Goal: Navigation & Orientation: Find specific page/section

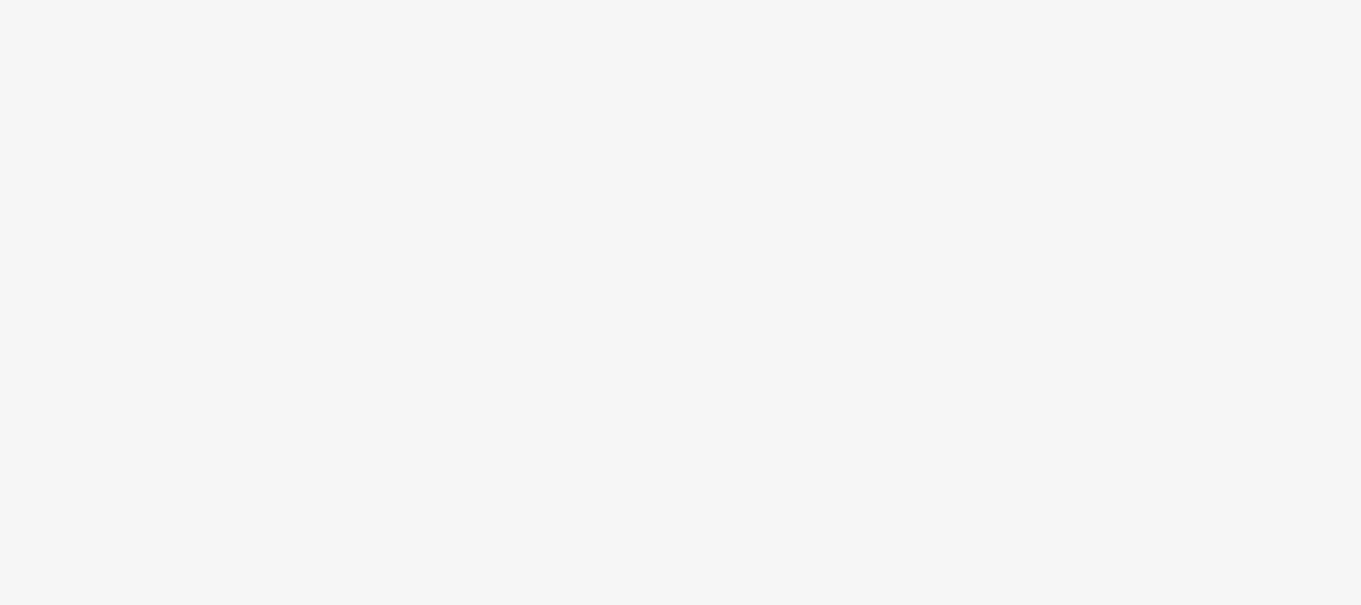
click at [710, 204] on body at bounding box center [680, 302] width 1361 height 605
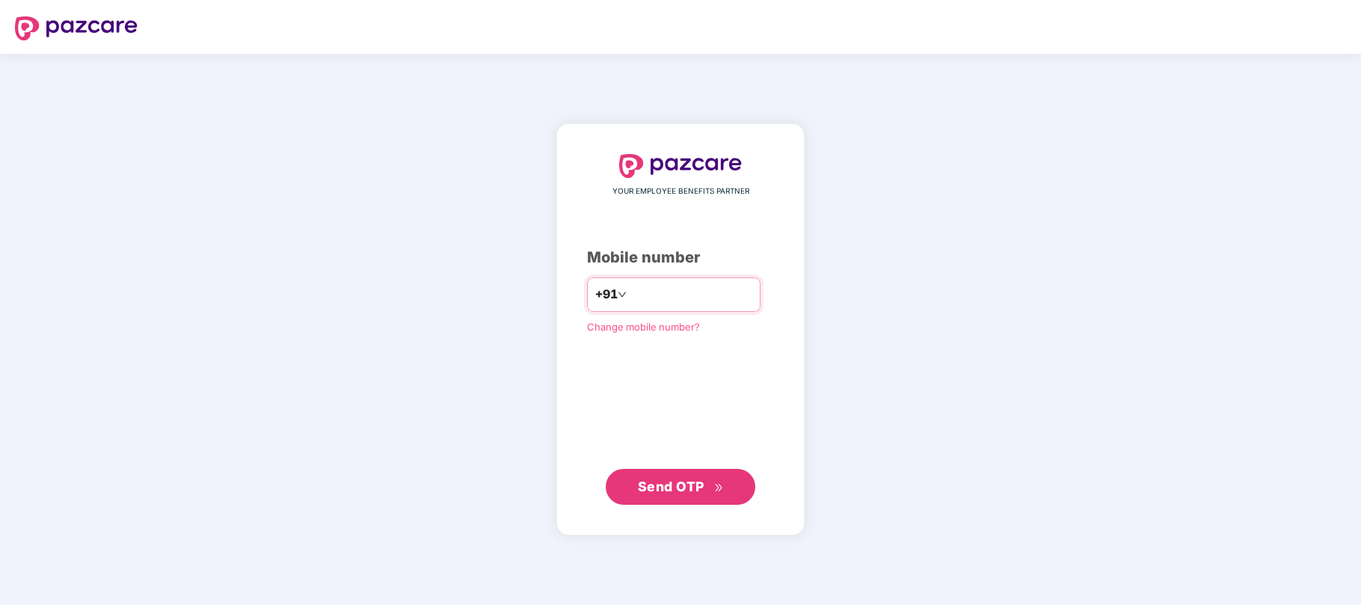
type input "**********"
click at [688, 494] on span "Send OTP" at bounding box center [681, 486] width 86 height 21
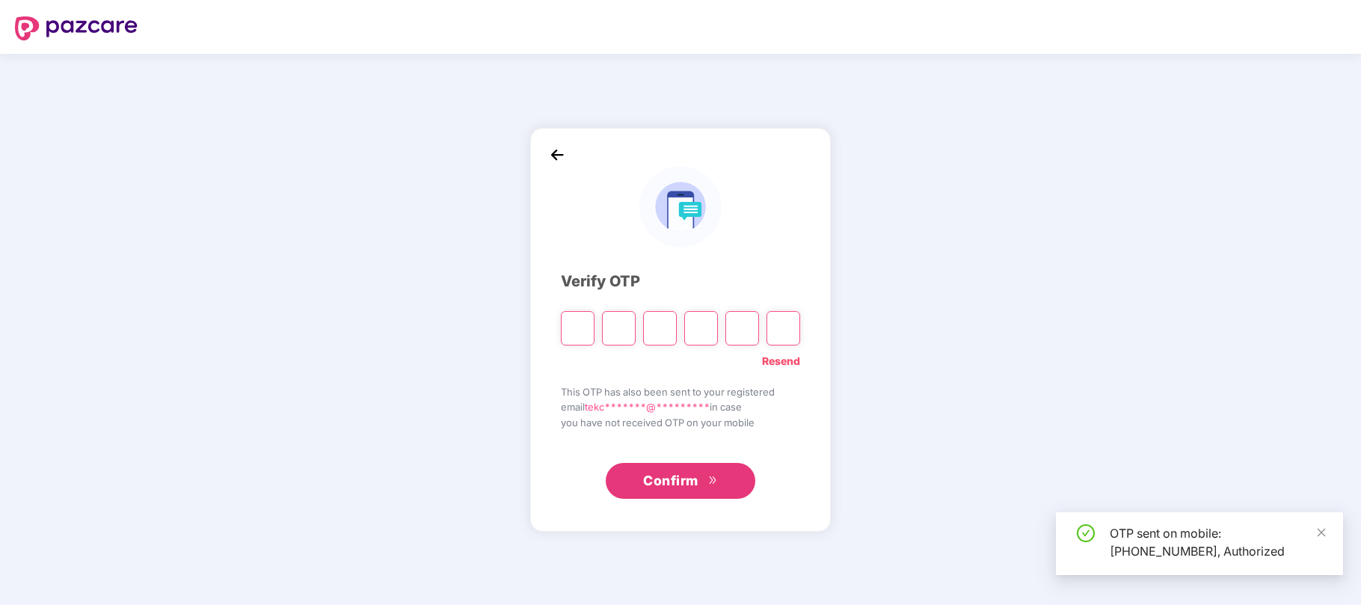
type input "*"
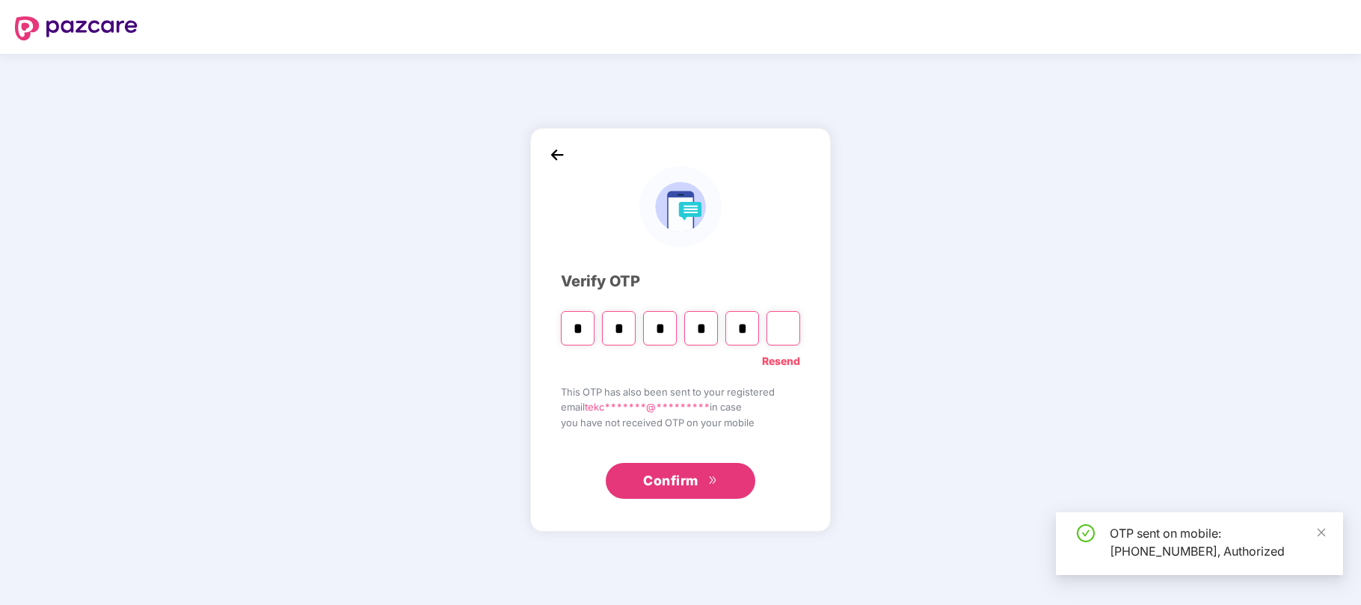
type input "*"
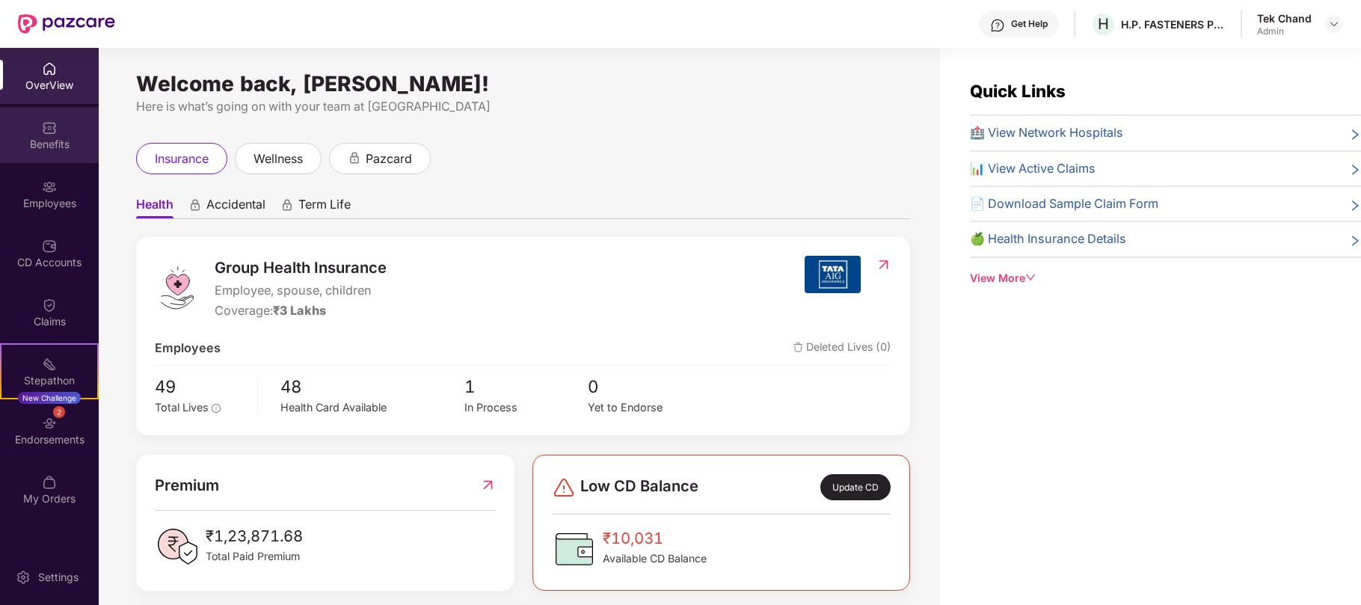
click at [52, 132] on img at bounding box center [49, 127] width 15 height 15
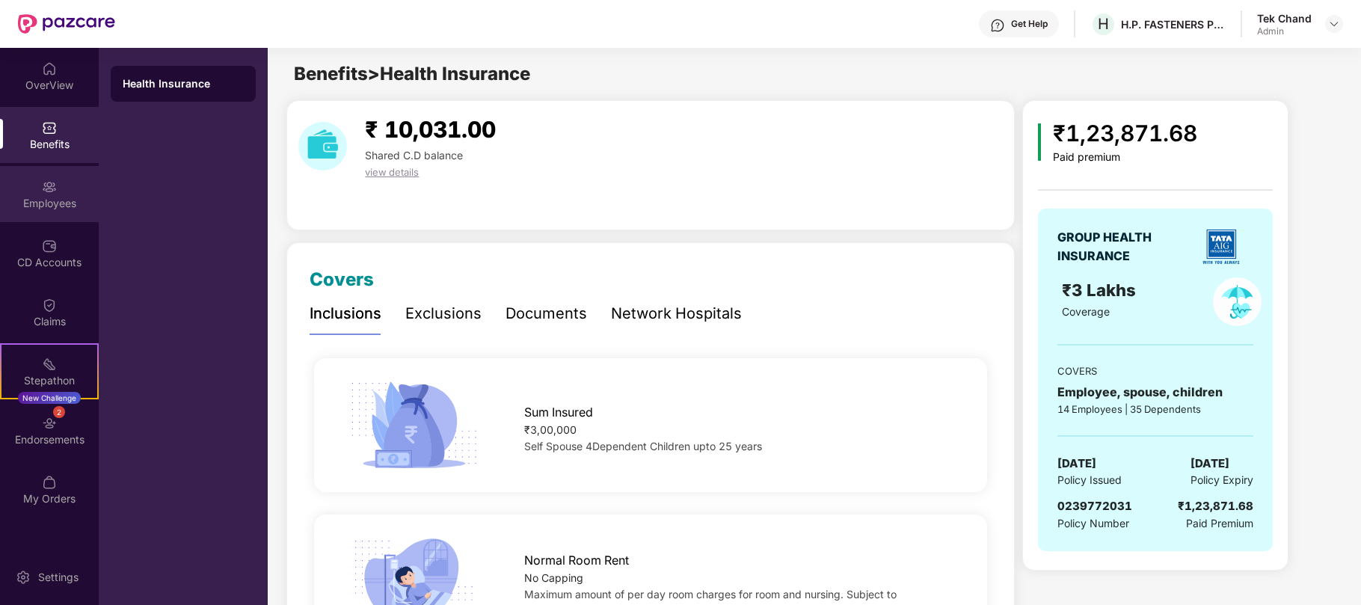
click at [49, 199] on div "Employees" at bounding box center [49, 203] width 99 height 15
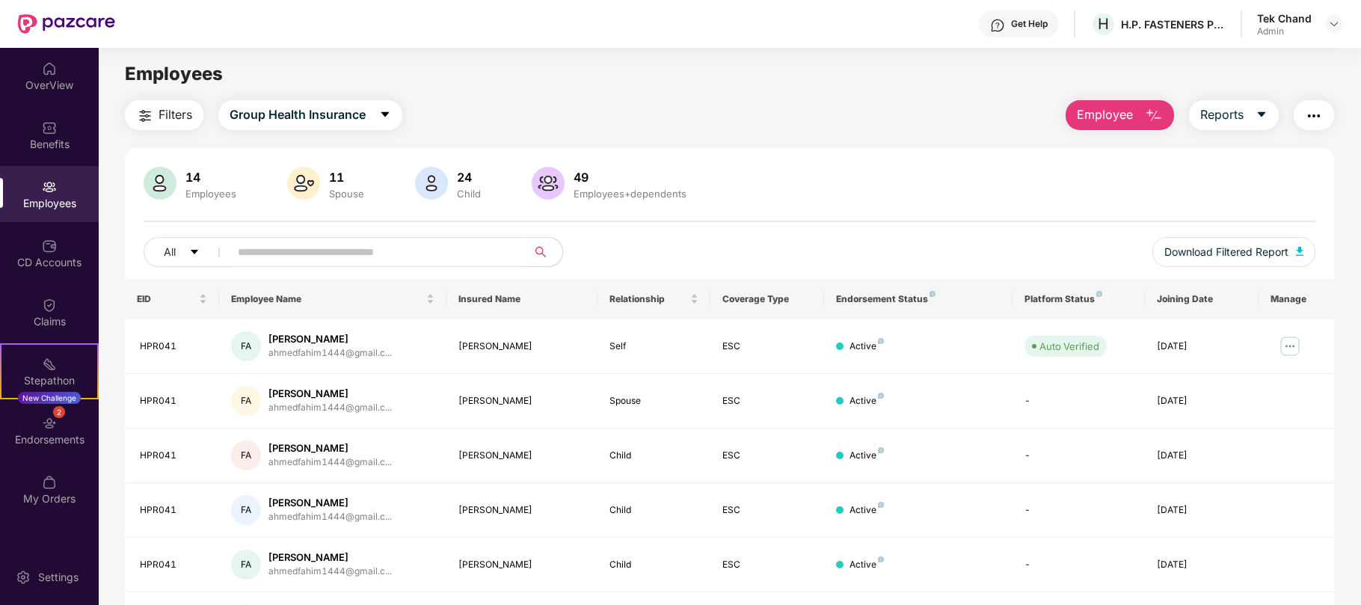
click at [1321, 117] on img "button" at bounding box center [1314, 116] width 18 height 18
click at [1338, 25] on img at bounding box center [1334, 24] width 12 height 12
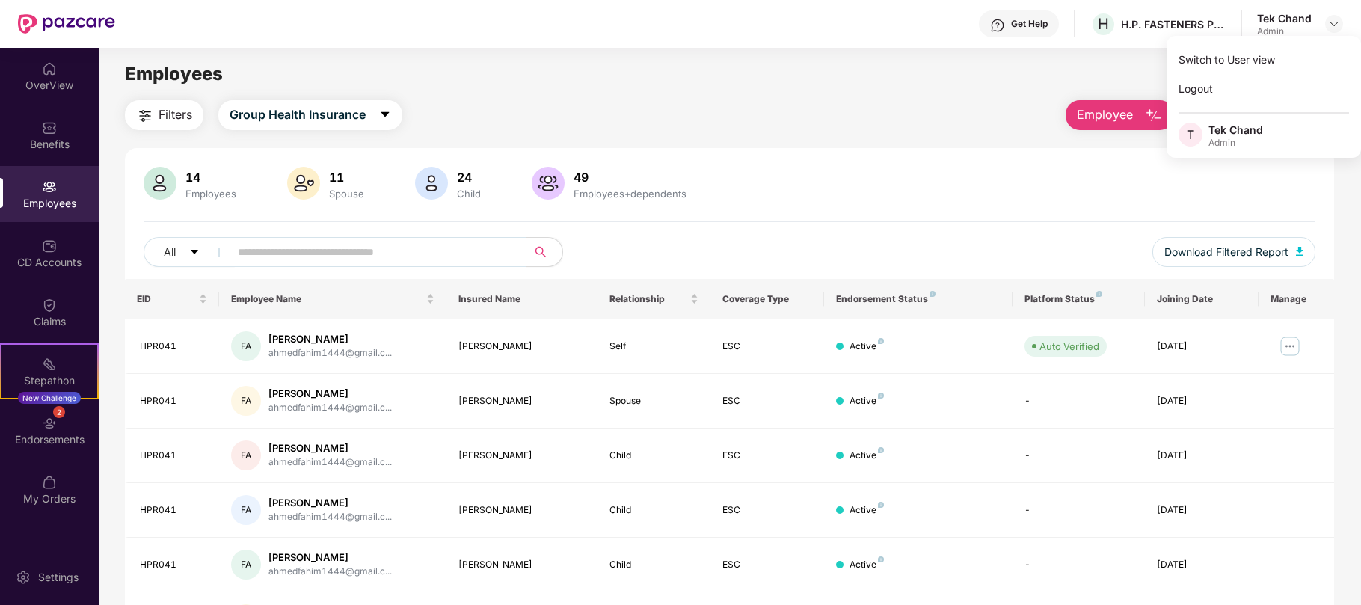
click at [808, 99] on main "Employees Filters Group Health Insurance Employee Reports 14 Employees 11 Spous…" at bounding box center [730, 350] width 1262 height 605
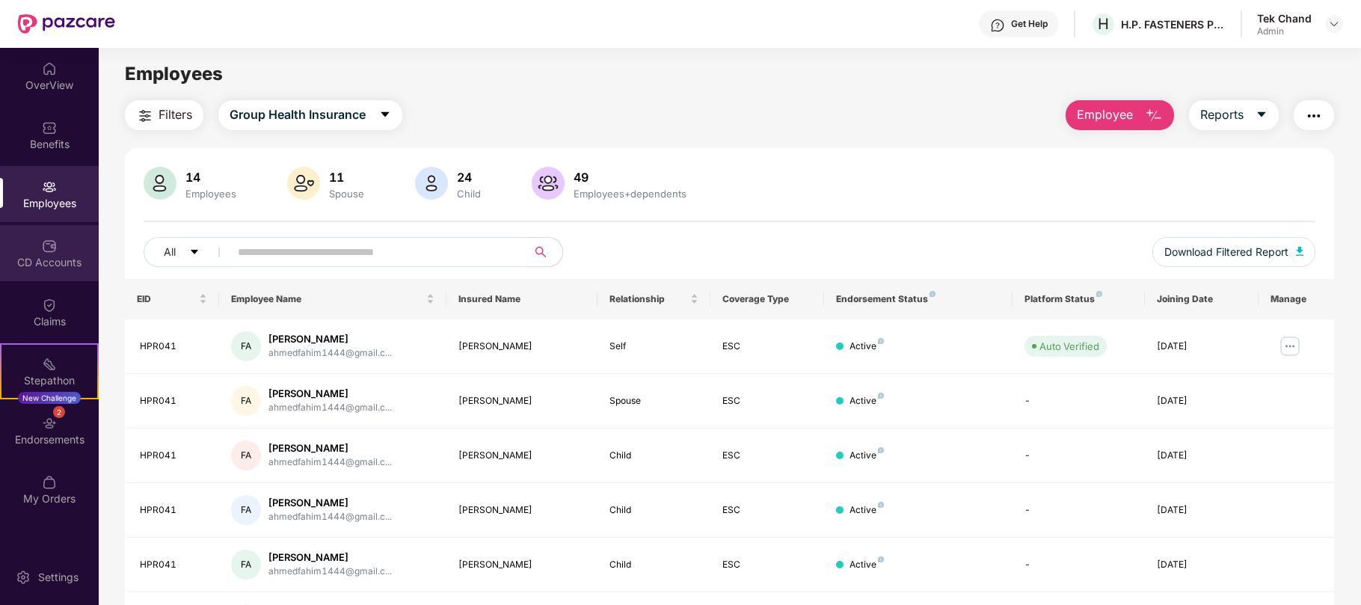
click at [73, 240] on div "CD Accounts" at bounding box center [49, 253] width 99 height 56
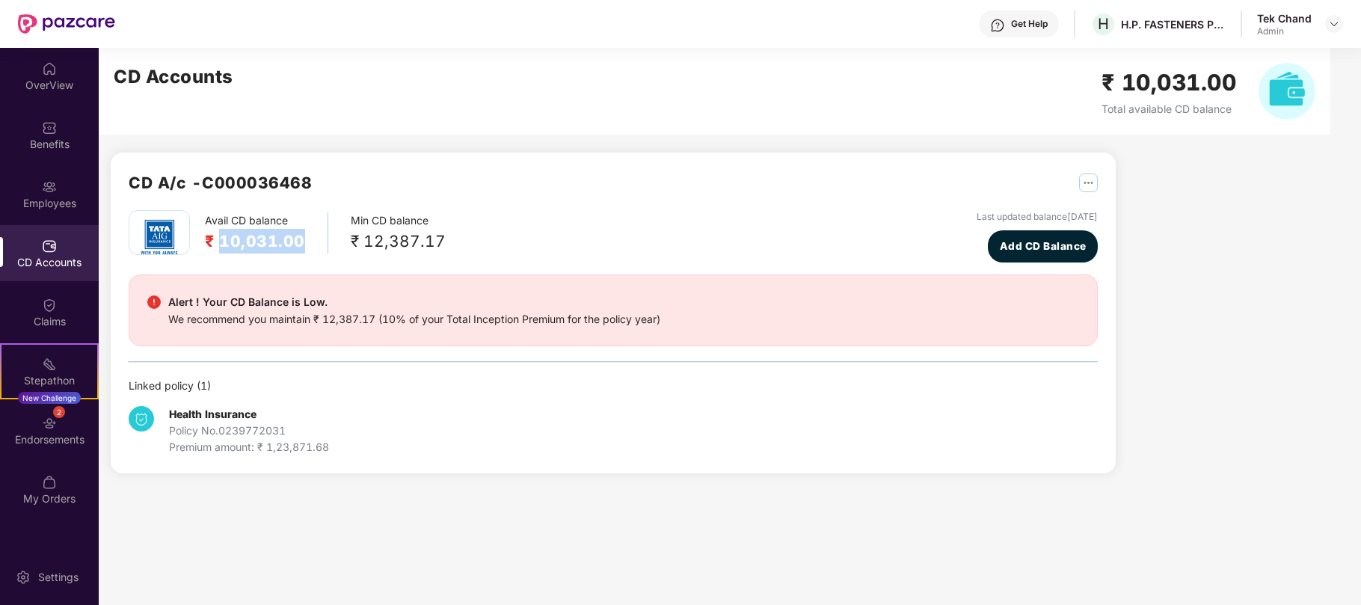
drag, startPoint x: 221, startPoint y: 242, endPoint x: 309, endPoint y: 245, distance: 87.6
click at [311, 245] on div "Avail CD balance ₹ 10,031.00" at bounding box center [266, 232] width 123 height 41
click at [36, 437] on div "Endorsements" at bounding box center [49, 439] width 99 height 15
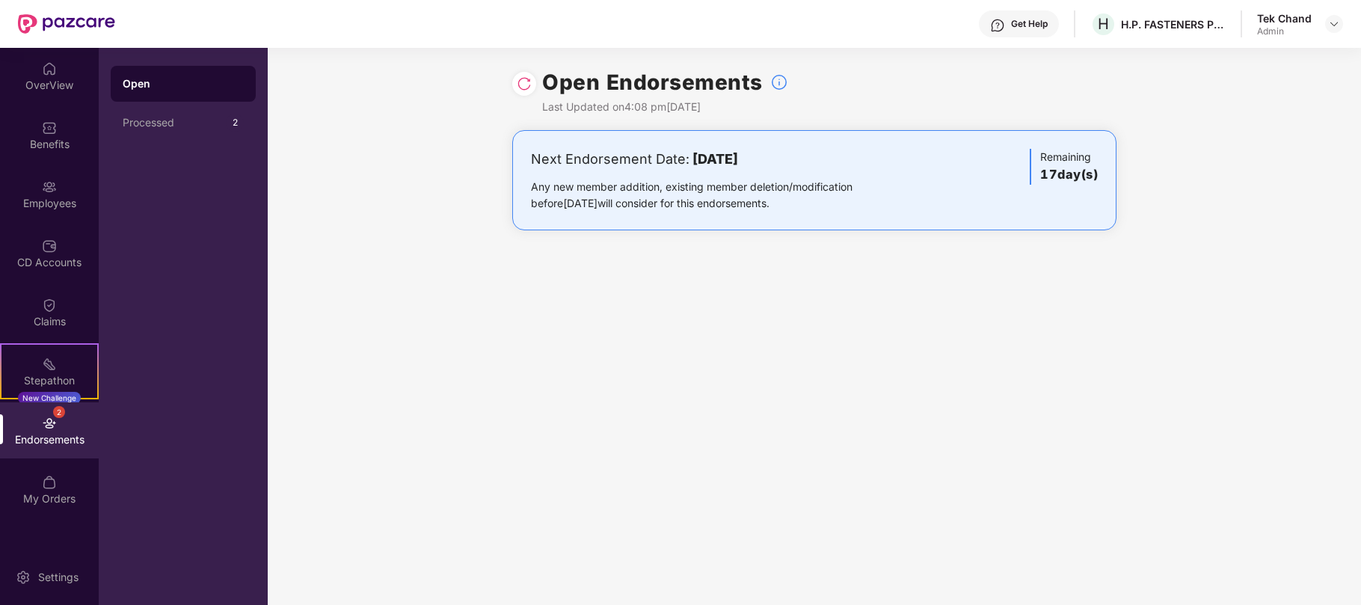
drag, startPoint x: 697, startPoint y: 162, endPoint x: 746, endPoint y: 162, distance: 48.6
click at [738, 162] on b "[DATE]" at bounding box center [716, 159] width 46 height 16
click at [797, 373] on div "Open Endorsements Last Updated on 4:08 pm[DATE] Next Endorsement Date: [DATE] A…" at bounding box center [815, 326] width 1094 height 557
drag, startPoint x: 1046, startPoint y: 175, endPoint x: 1100, endPoint y: 175, distance: 53.9
click at [1100, 175] on div "Next Endorsement Date: [DATE] Any new member addition, existing member deletion…" at bounding box center [814, 180] width 604 height 100
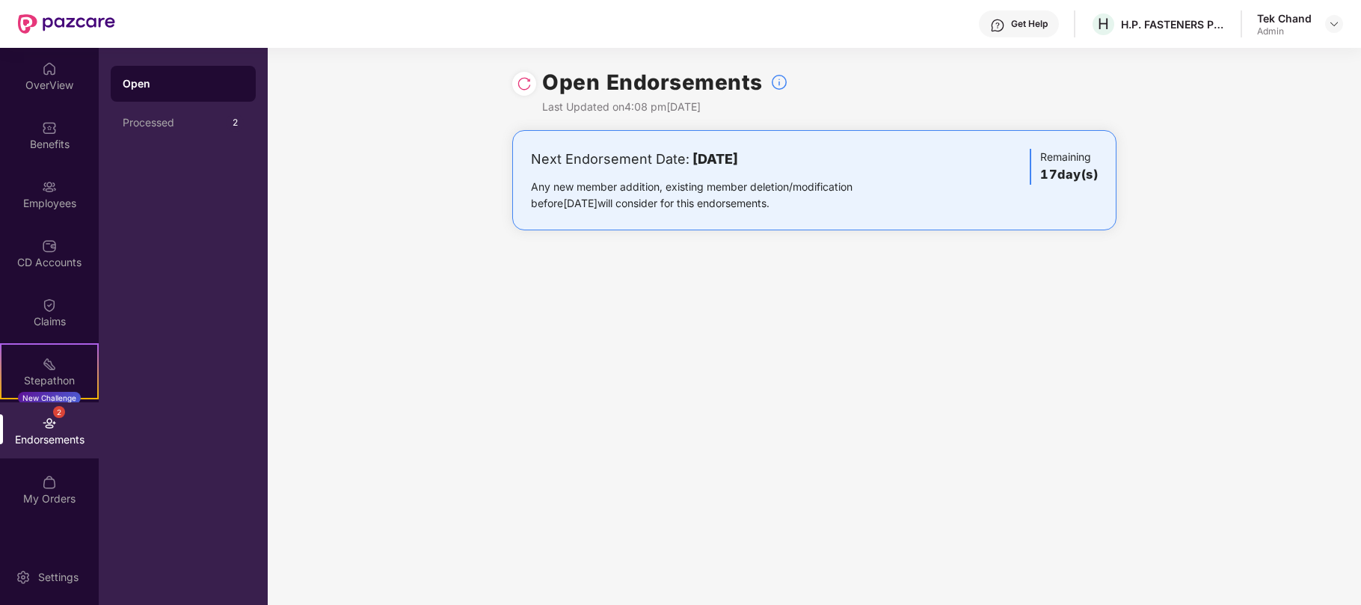
click at [841, 294] on div "Open Endorsements Last Updated on 4:08 pm[DATE] Next Endorsement Date: [DATE] A…" at bounding box center [815, 326] width 1094 height 557
click at [54, 426] on img at bounding box center [49, 423] width 15 height 15
drag, startPoint x: 671, startPoint y: 321, endPoint x: 447, endPoint y: 333, distance: 224.0
click at [660, 321] on div "Open Endorsements Last Updated on 4:08 pm[DATE] Next Endorsement Date: [DATE] A…" at bounding box center [815, 326] width 1094 height 557
click at [57, 366] on div "Stepathon New Challenge" at bounding box center [49, 371] width 99 height 56
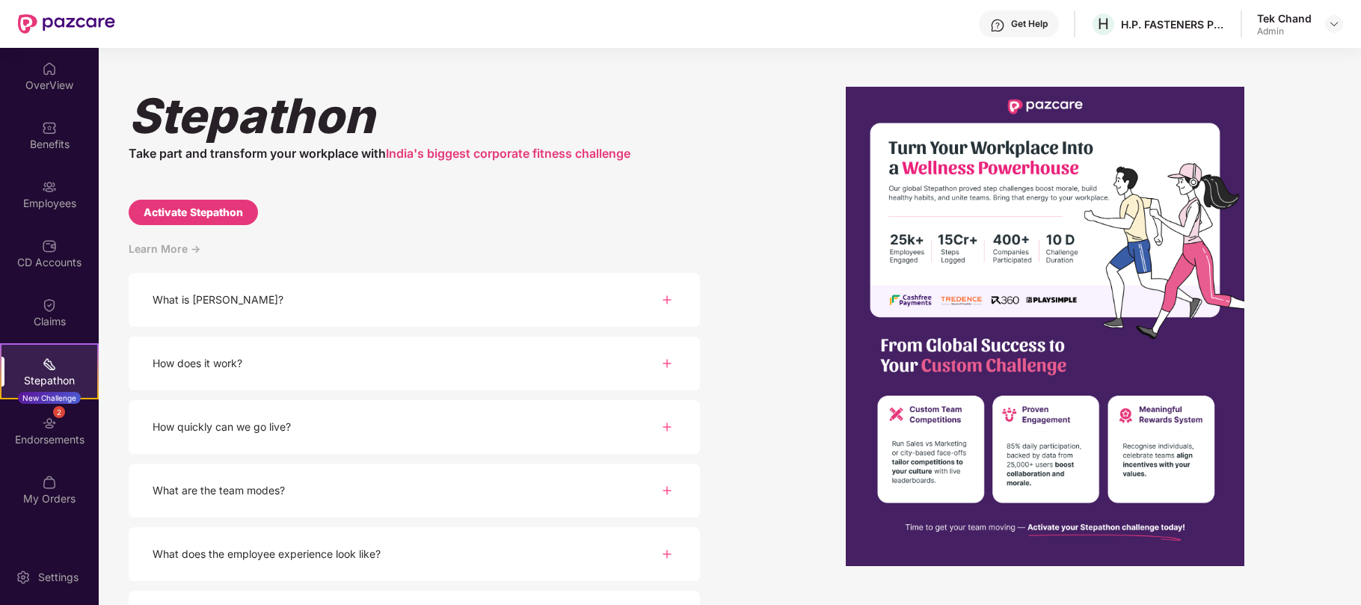
click at [1019, 31] on div "Get Help" at bounding box center [1019, 23] width 80 height 27
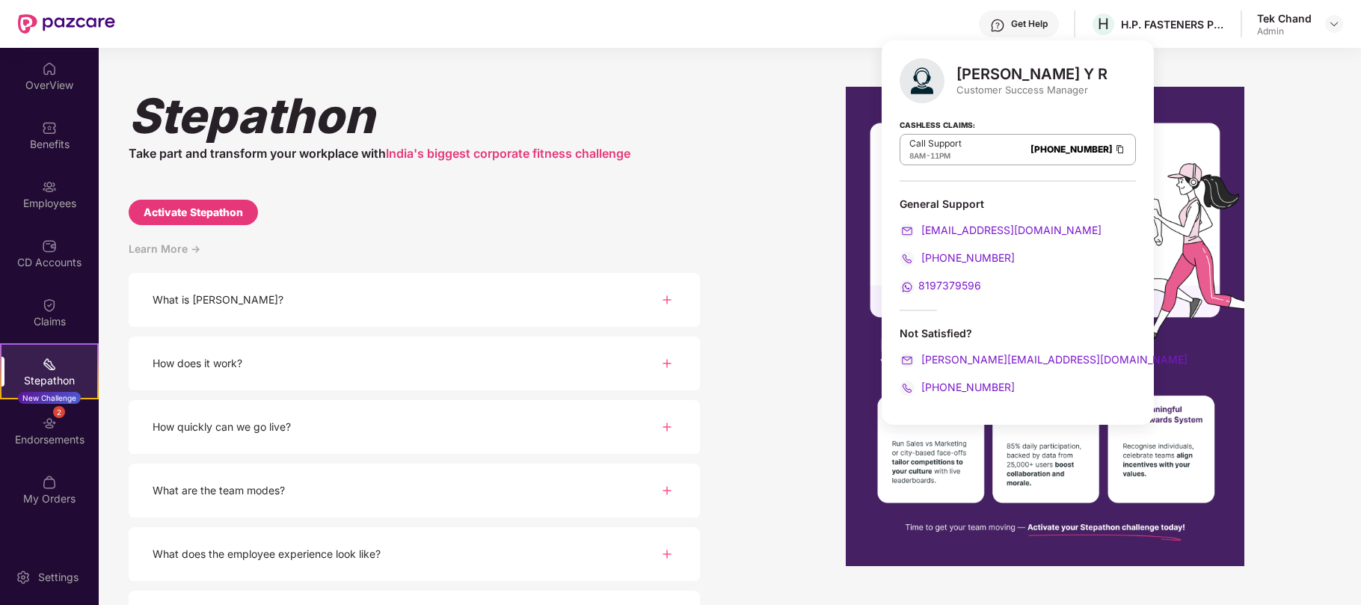
click at [1305, 314] on div at bounding box center [1045, 326] width 571 height 479
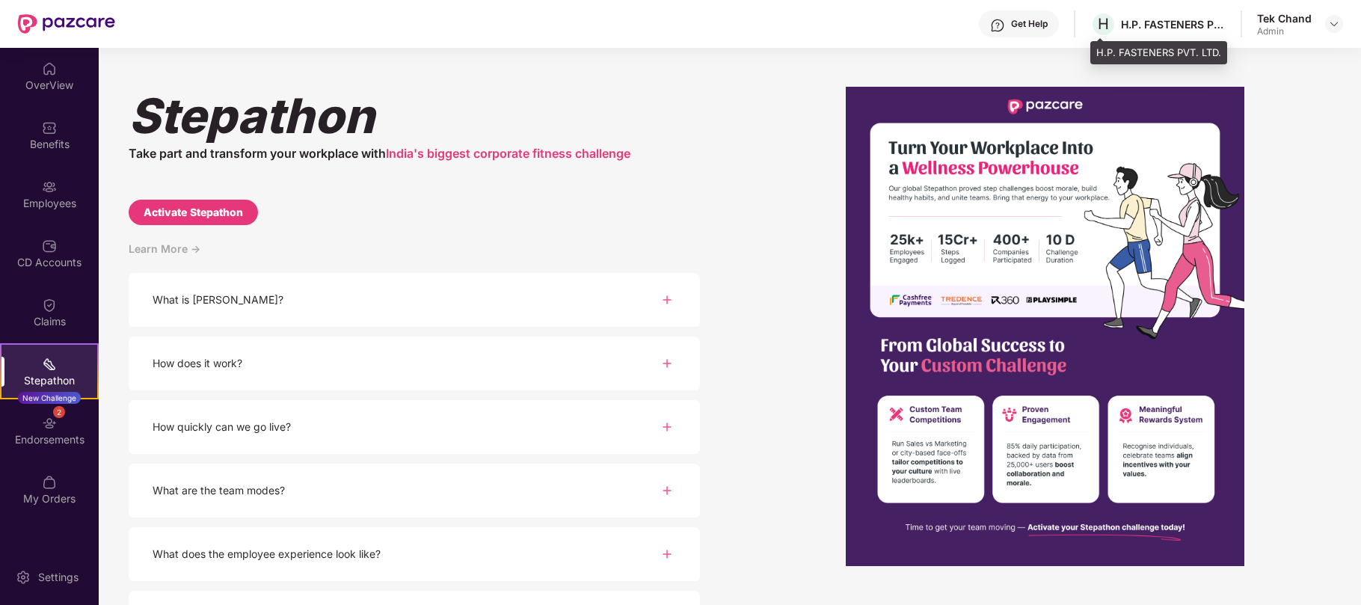
click at [1162, 25] on div "H.P. FASTENERS PVT. LTD." at bounding box center [1173, 24] width 105 height 14
click at [1007, 19] on div "Get Help" at bounding box center [1019, 23] width 80 height 27
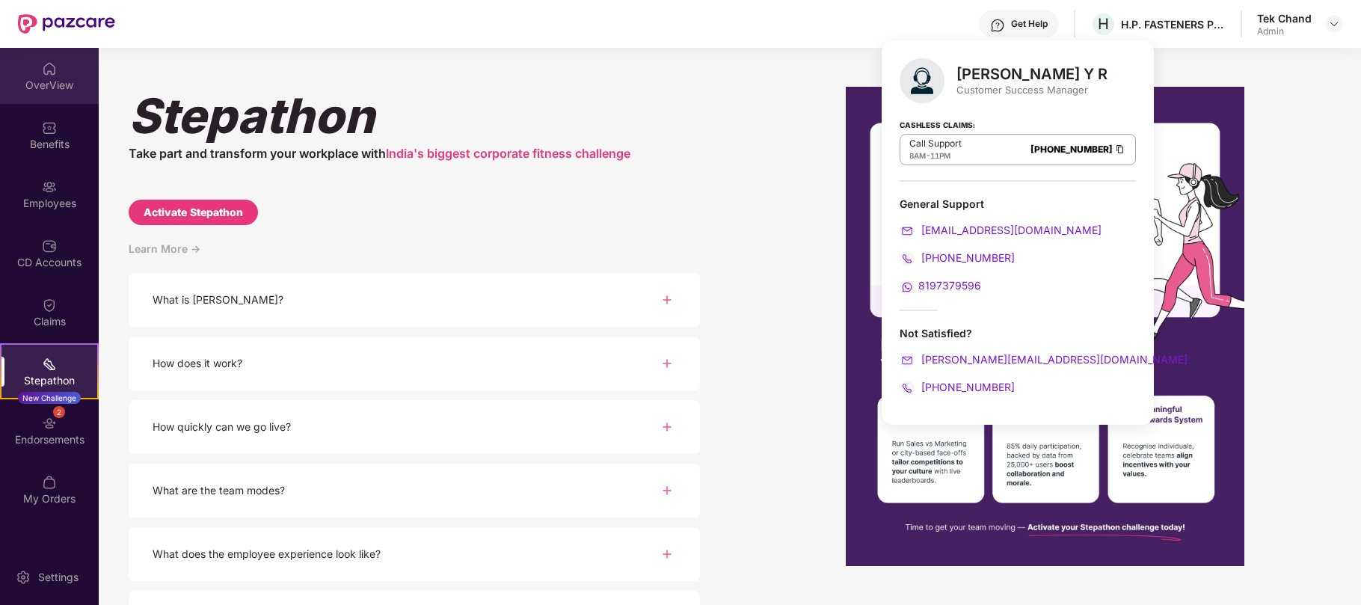
click at [64, 82] on div "OverView" at bounding box center [49, 85] width 99 height 15
